Goal: Task Accomplishment & Management: Manage account settings

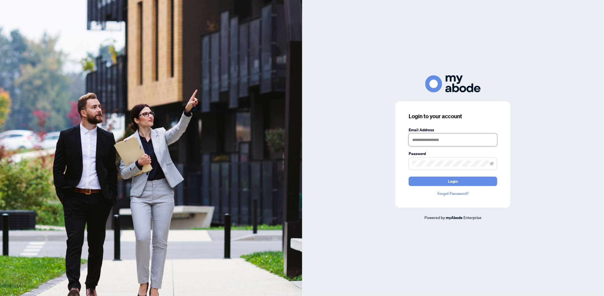
click at [450, 140] on input "text" at bounding box center [453, 139] width 89 height 13
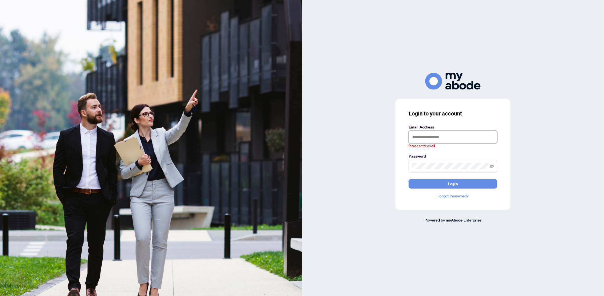
type input "**********"
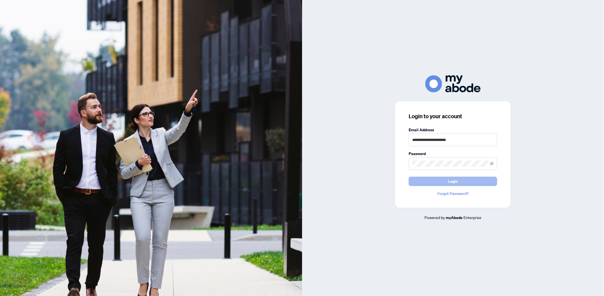
click at [454, 182] on span "Login" at bounding box center [453, 181] width 10 height 9
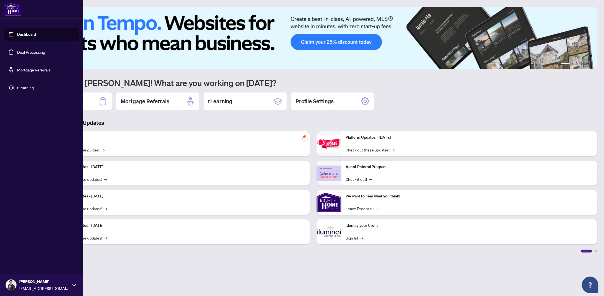
click at [30, 53] on link "Deal Processing" at bounding box center [31, 52] width 28 height 5
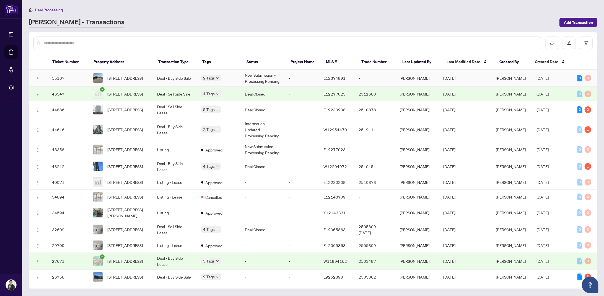
click at [549, 78] on span "Sep/29/2025" at bounding box center [543, 78] width 12 height 5
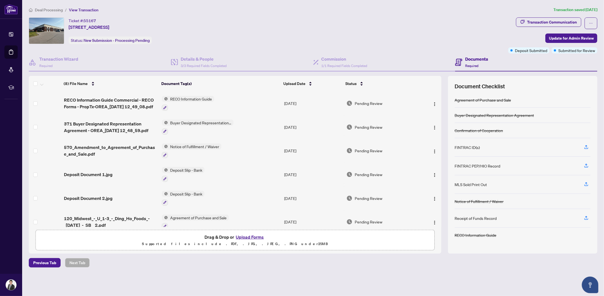
click at [257, 235] on button "Upload Forms" at bounding box center [250, 236] width 31 height 7
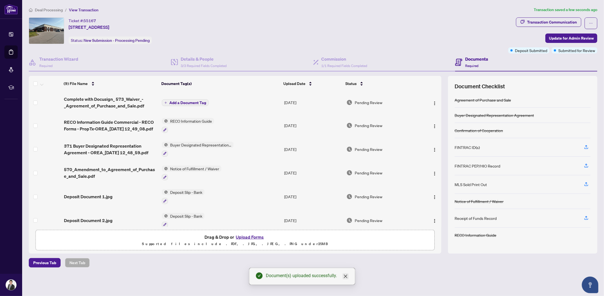
click at [346, 276] on icon "close" at bounding box center [345, 276] width 3 height 3
click at [173, 101] on span "Add a Document Tag" at bounding box center [187, 103] width 37 height 4
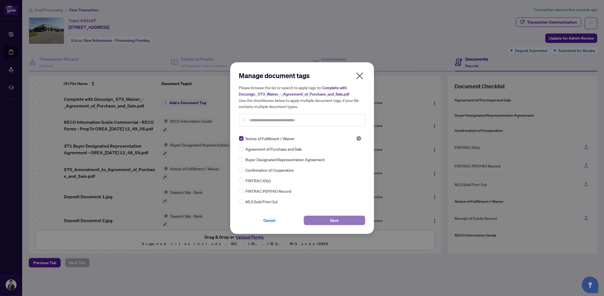
click at [316, 218] on button "Save" at bounding box center [334, 220] width 61 height 9
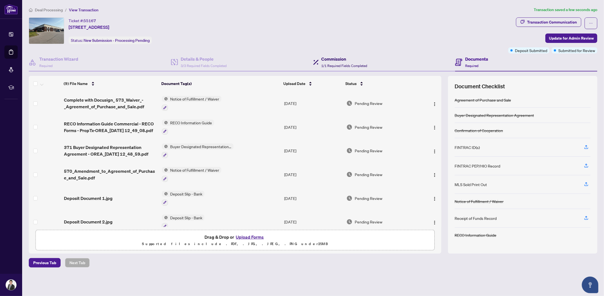
click at [349, 64] on span "1/1 Required Fields Completed" at bounding box center [345, 66] width 46 height 4
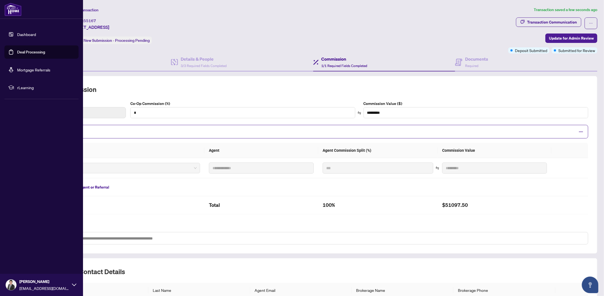
click at [17, 51] on link "Deal Processing" at bounding box center [31, 52] width 28 height 5
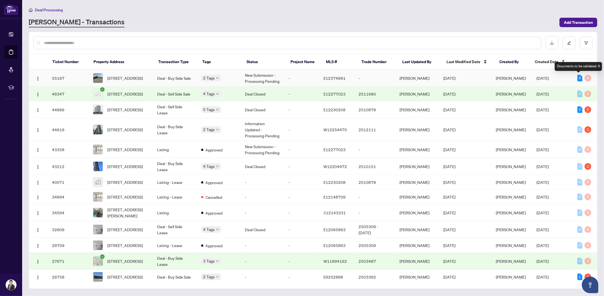
click at [578, 78] on div "9" at bounding box center [580, 78] width 5 height 7
click at [578, 77] on div "9" at bounding box center [580, 78] width 5 height 7
click at [578, 66] on div "Documents to be validated: 9" at bounding box center [578, 66] width 47 height 9
click at [578, 76] on div "9" at bounding box center [580, 78] width 5 height 7
